Goal: Information Seeking & Learning: Get advice/opinions

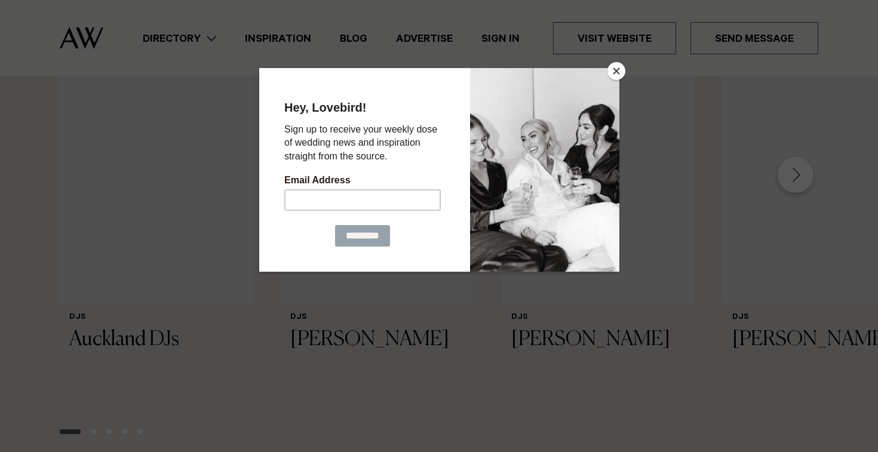
scroll to position [1153, 0]
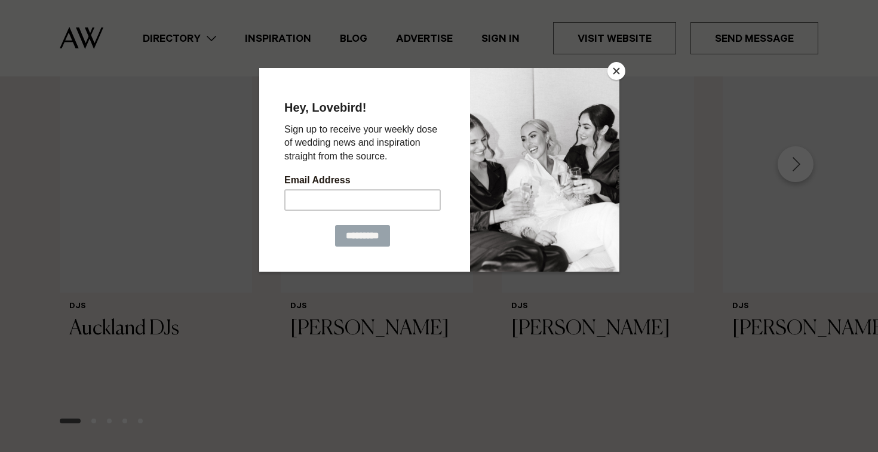
click at [619, 72] on button "Close" at bounding box center [616, 71] width 18 height 18
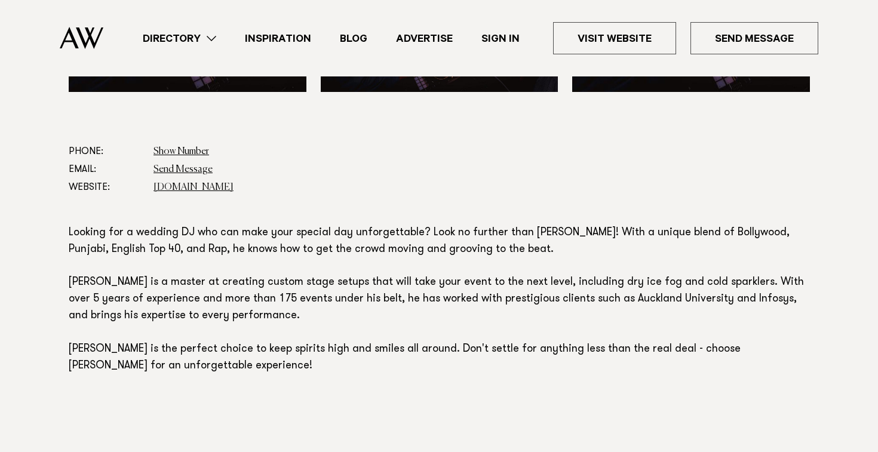
scroll to position [608, 0]
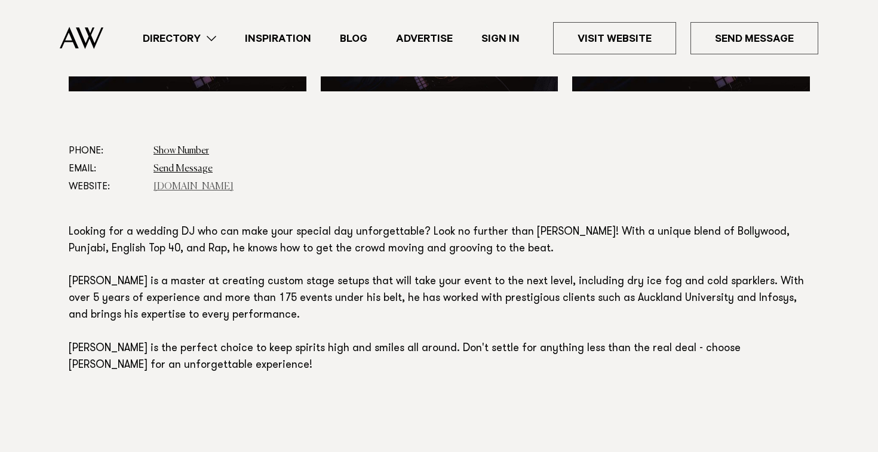
click at [187, 189] on link "[DOMAIN_NAME]" at bounding box center [193, 187] width 80 height 10
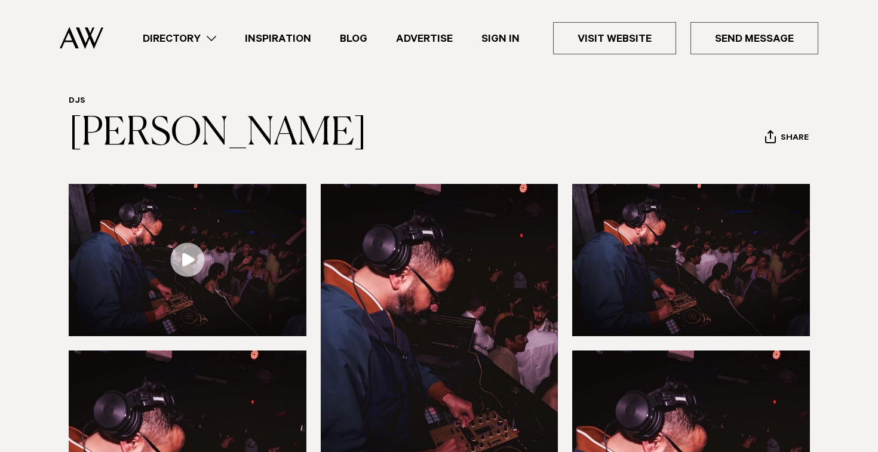
scroll to position [24, 0]
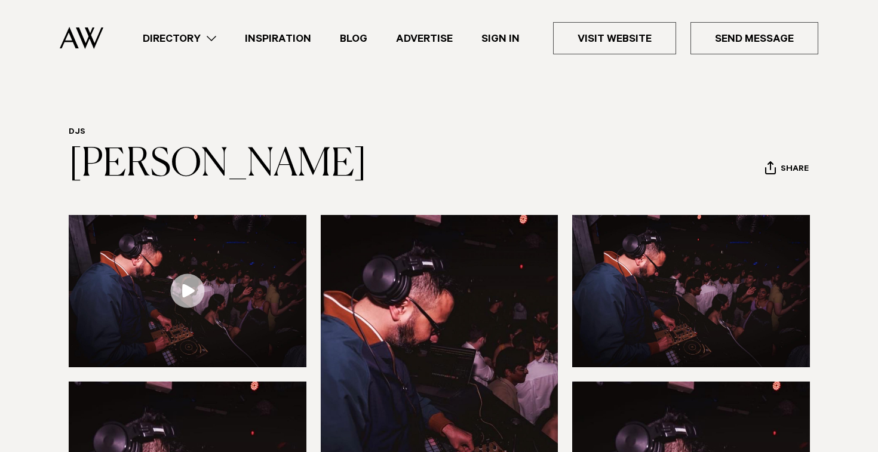
scroll to position [24, 0]
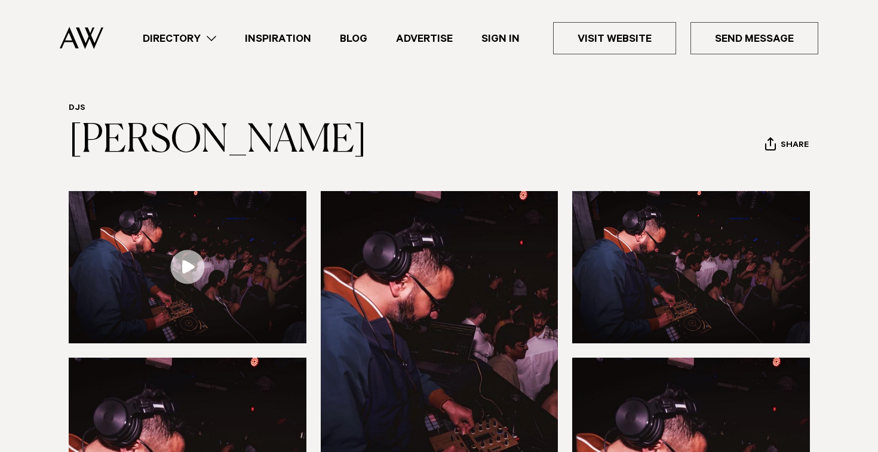
click at [198, 38] on link "Directory" at bounding box center [179, 38] width 102 height 16
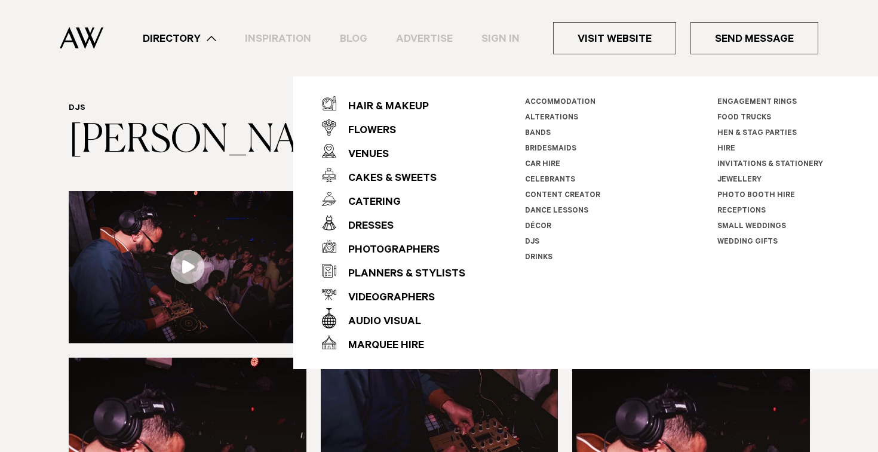
click at [533, 238] on li "DJs" at bounding box center [591, 243] width 133 height 16
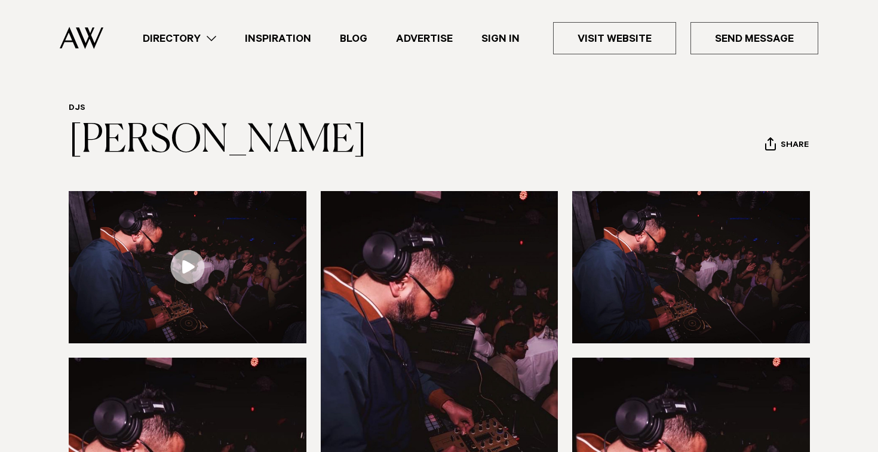
click at [202, 32] on link "Directory" at bounding box center [179, 38] width 102 height 16
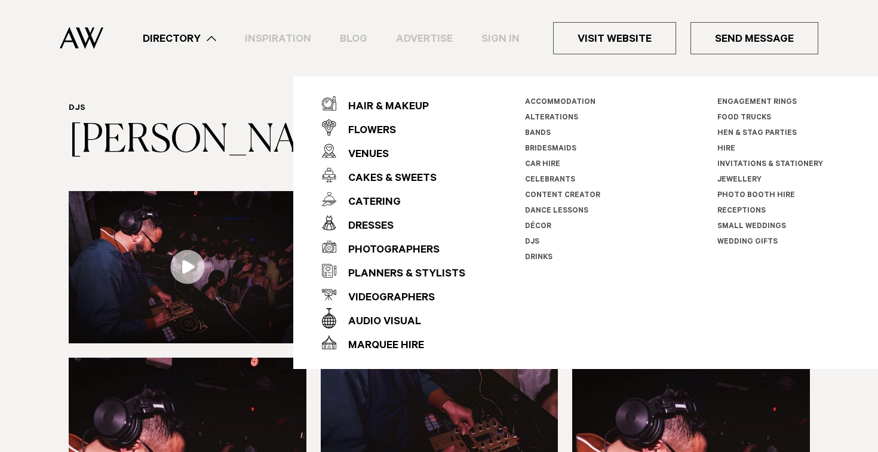
click at [529, 239] on link "DJs" at bounding box center [532, 242] width 14 height 8
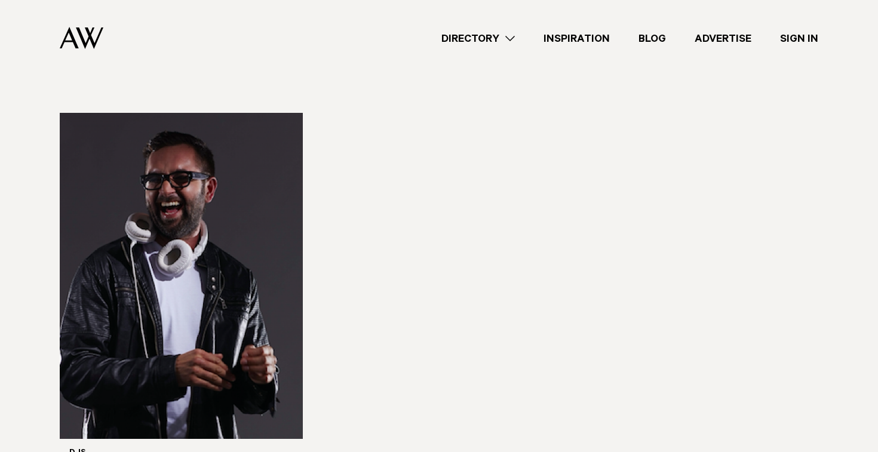
scroll to position [2467, 0]
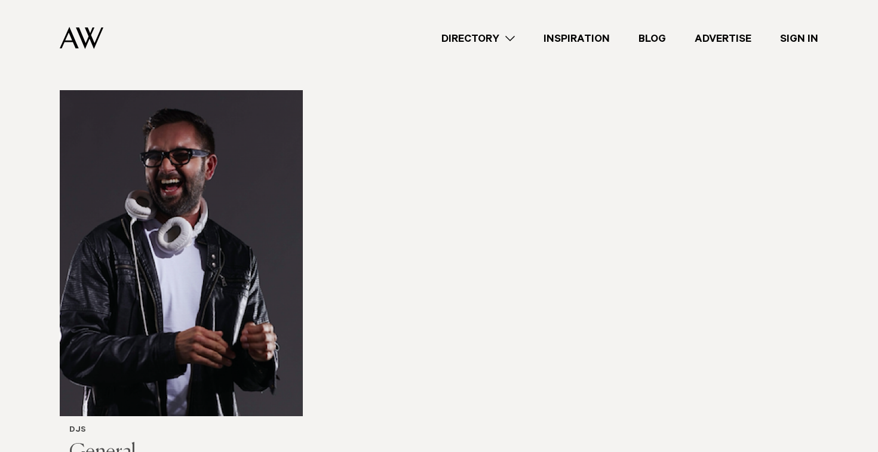
click at [166, 277] on img at bounding box center [181, 253] width 243 height 326
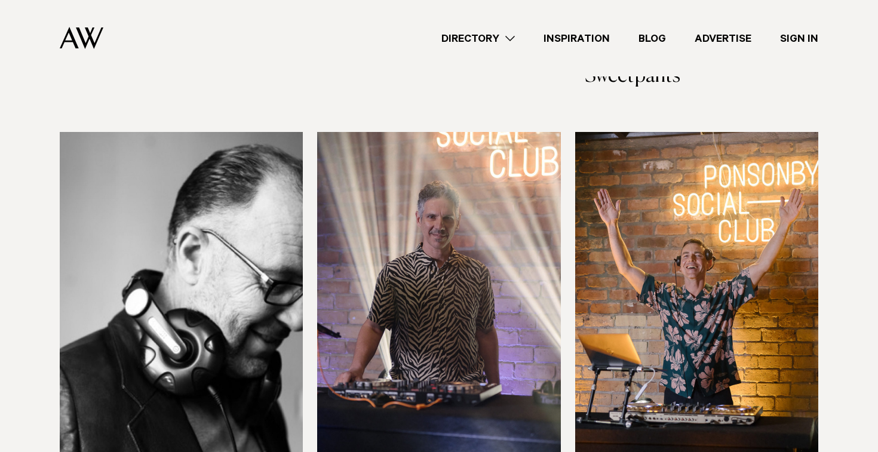
scroll to position [1644, 0]
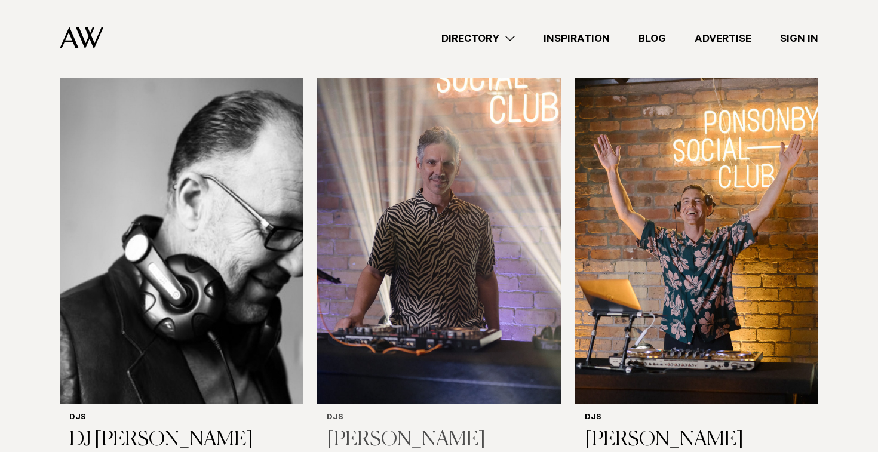
click at [390, 270] on img at bounding box center [438, 241] width 243 height 326
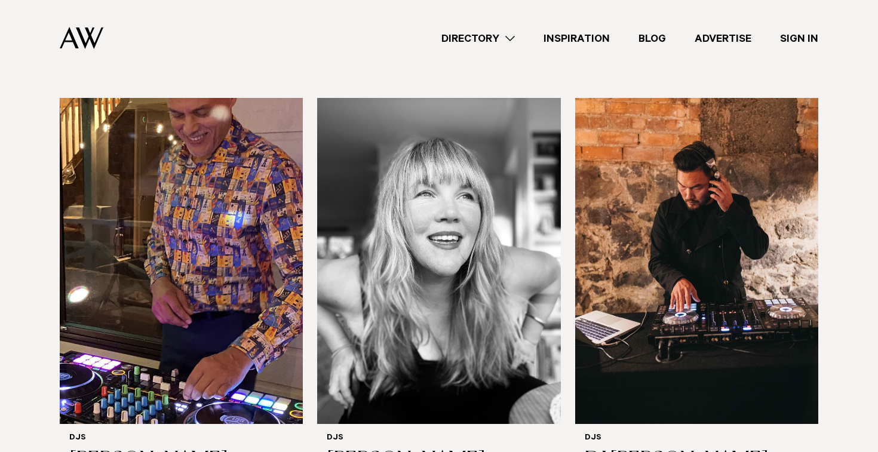
scroll to position [307, 0]
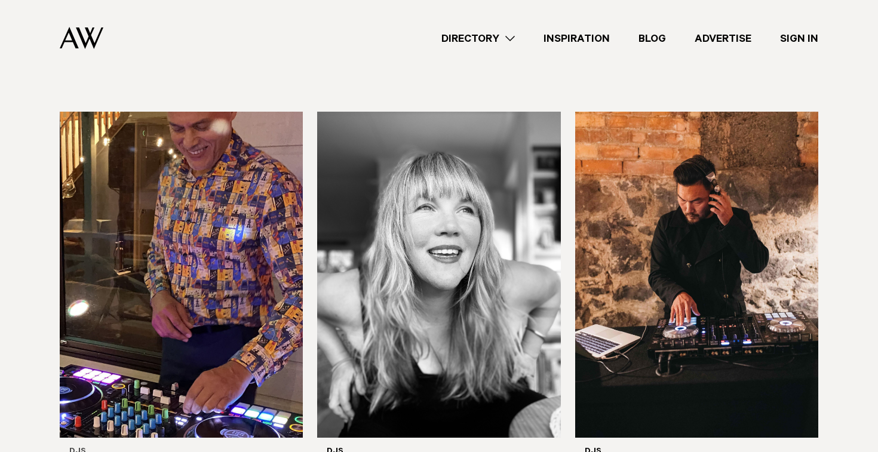
click at [263, 186] on img at bounding box center [181, 275] width 243 height 326
click at [737, 281] on img at bounding box center [696, 275] width 243 height 326
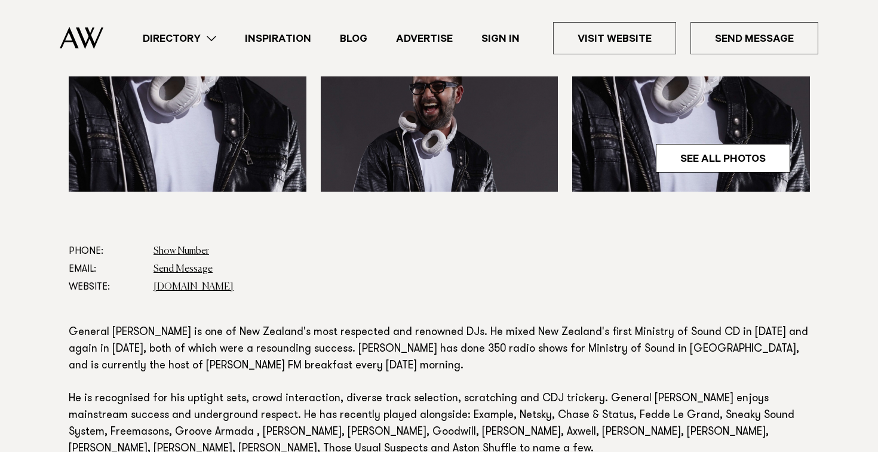
scroll to position [552, 0]
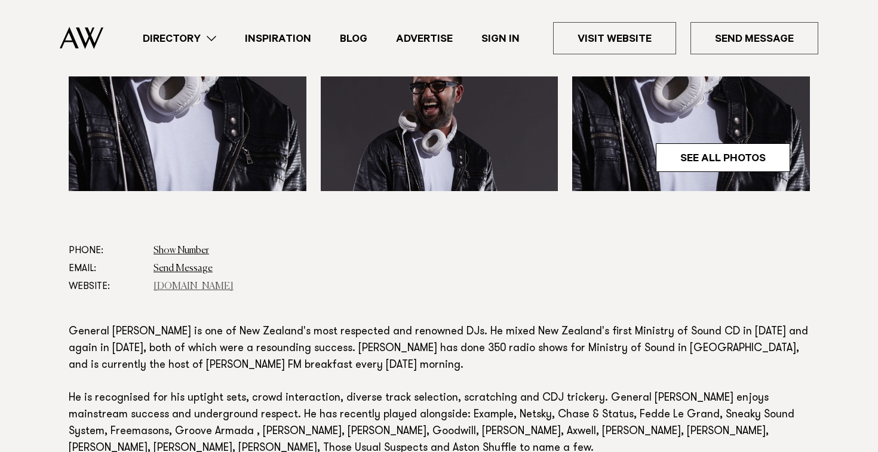
click at [187, 282] on link "[DOMAIN_NAME]" at bounding box center [193, 287] width 80 height 10
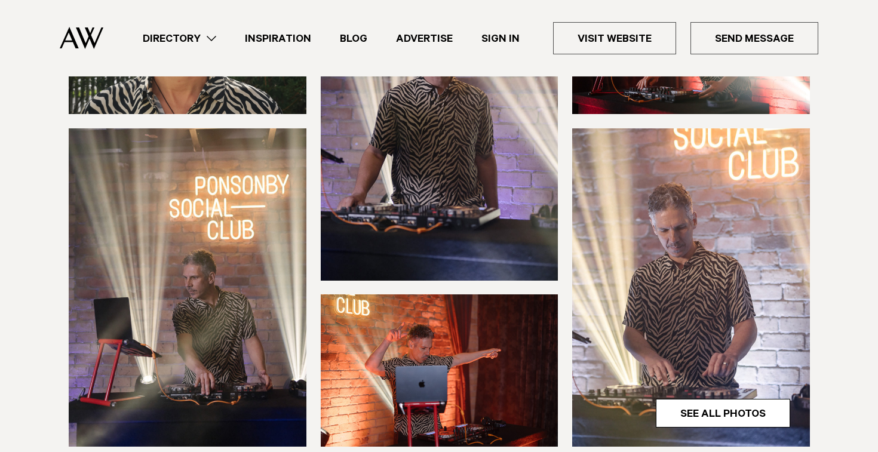
scroll to position [493, 0]
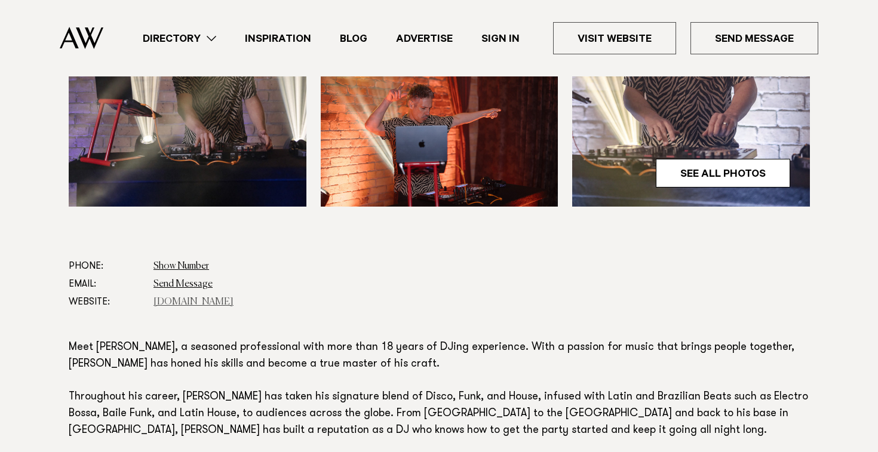
click at [210, 305] on link "[DOMAIN_NAME]" at bounding box center [193, 302] width 80 height 10
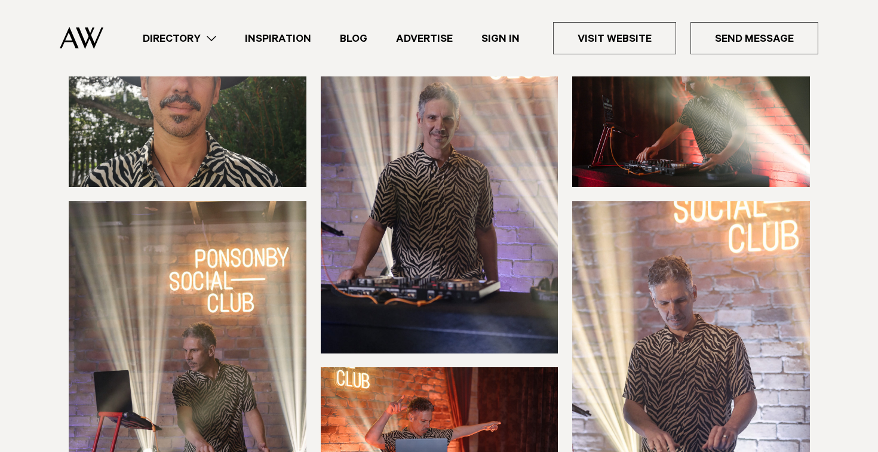
scroll to position [118, 0]
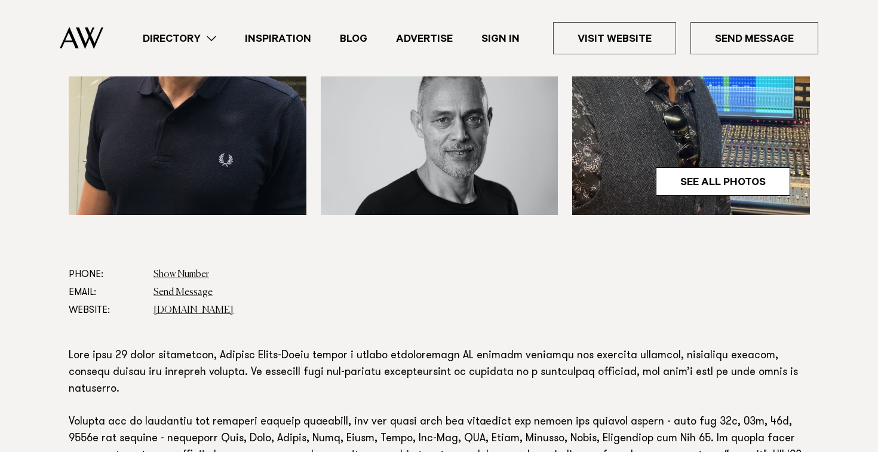
scroll to position [476, 0]
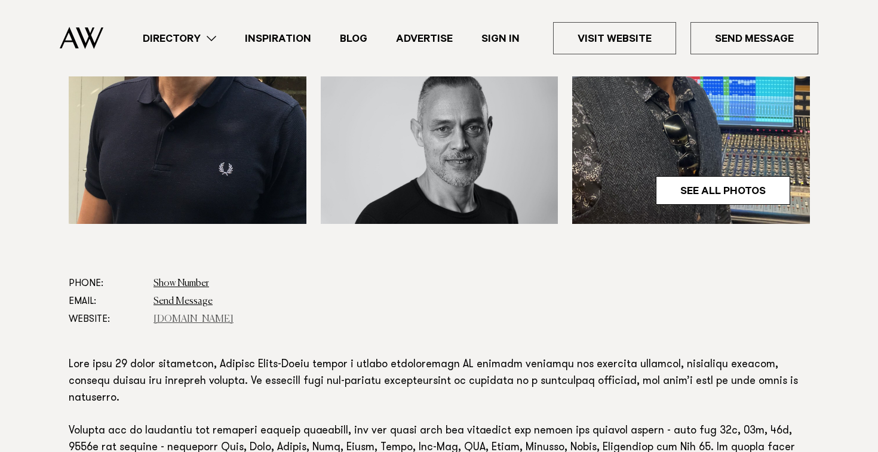
click at [196, 317] on link "[DOMAIN_NAME]" at bounding box center [193, 320] width 80 height 10
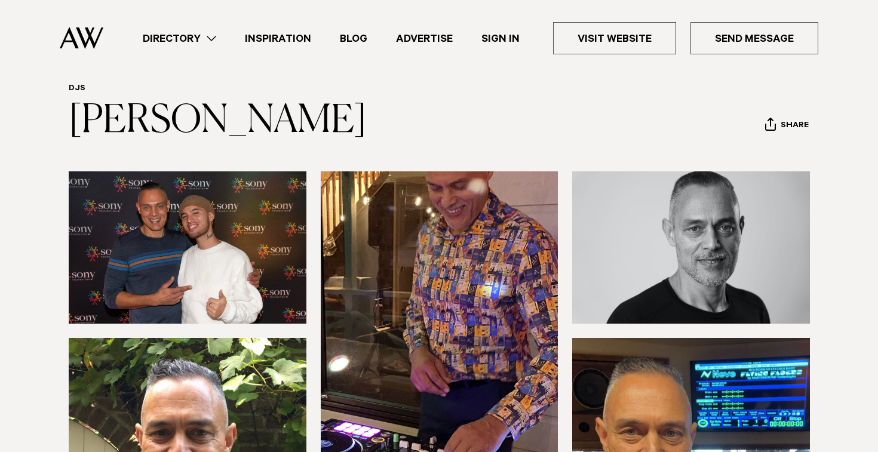
scroll to position [0, 0]
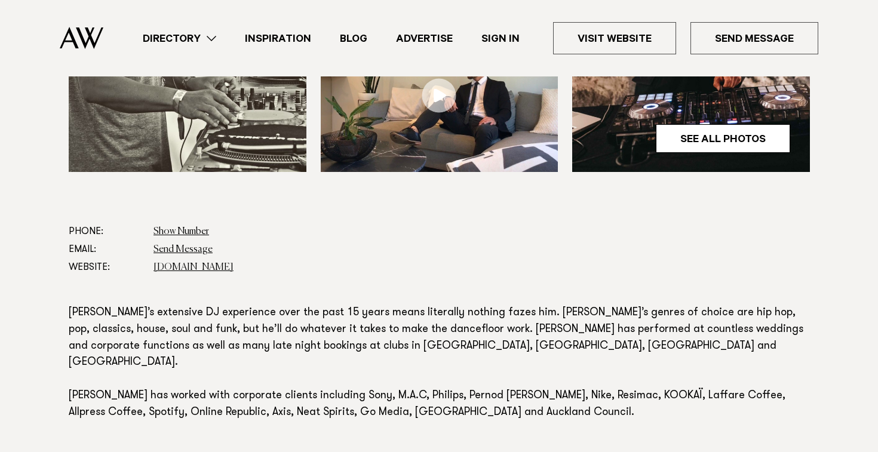
scroll to position [588, 0]
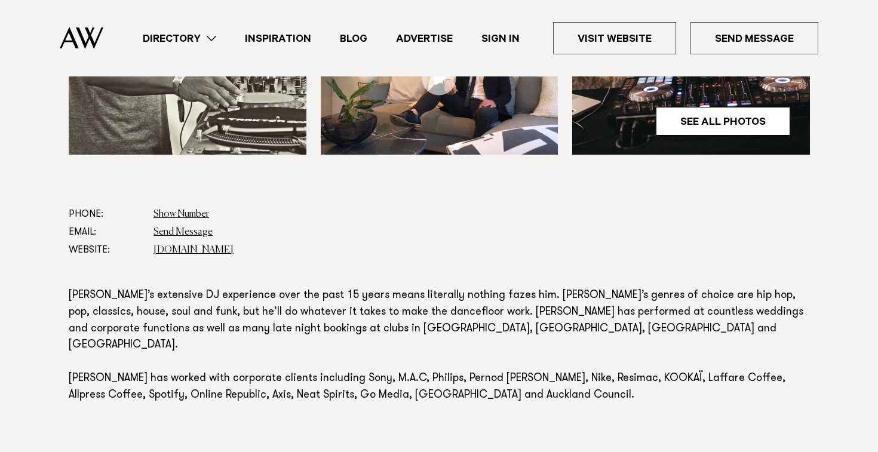
click at [203, 241] on dd "[DOMAIN_NAME]" at bounding box center [481, 250] width 656 height 18
click at [203, 245] on link "[DOMAIN_NAME]" at bounding box center [193, 250] width 80 height 10
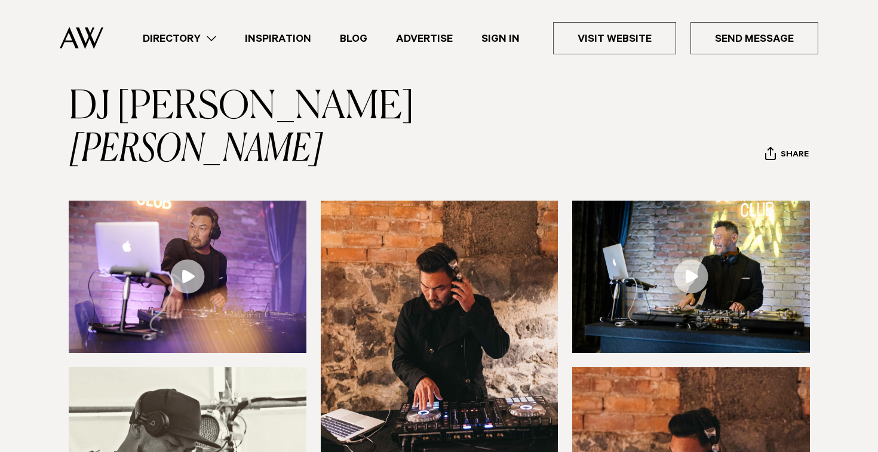
scroll to position [0, 0]
